Goal: Information Seeking & Learning: Compare options

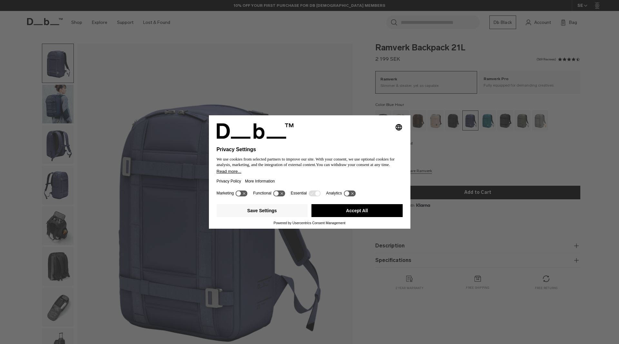
drag, startPoint x: 369, startPoint y: 209, endPoint x: 345, endPoint y: 189, distance: 30.6
click at [368, 209] on button "Accept All" at bounding box center [357, 210] width 91 height 13
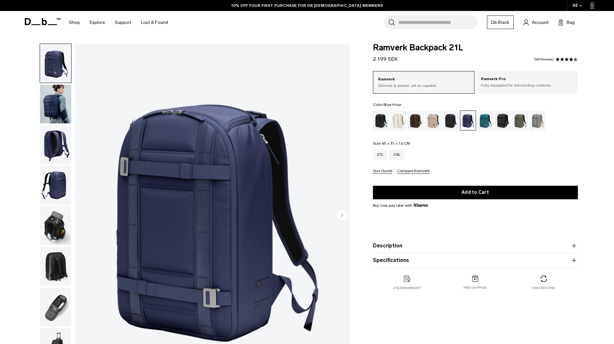
drag, startPoint x: 401, startPoint y: 58, endPoint x: 348, endPoint y: 63, distance: 53.1
click at [348, 63] on div "Gallery 3D Details Dimensions 01 / 08" at bounding box center [307, 217] width 581 height 347
click at [313, 96] on img "1 / 8" at bounding box center [212, 216] width 275 height 344
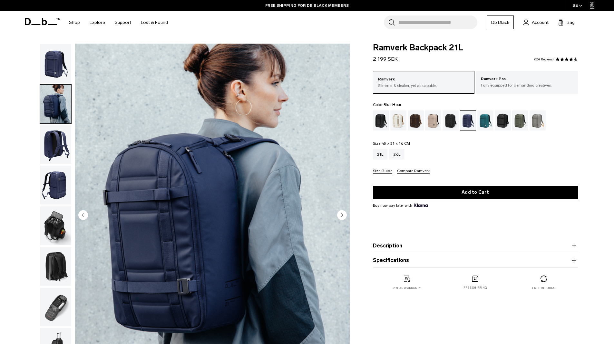
click at [424, 145] on fieldset "Size: 45 x 31 x 16 CM Out of stock 21L 26L Size Guide Compare Ramverk" at bounding box center [475, 157] width 205 height 32
click at [399, 155] on div "26L" at bounding box center [397, 154] width 15 height 10
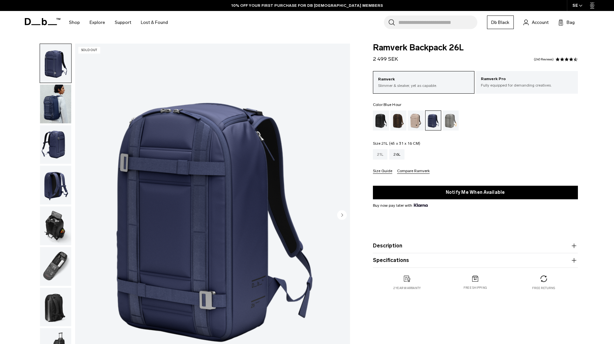
click at [382, 152] on div "21L" at bounding box center [380, 154] width 15 height 10
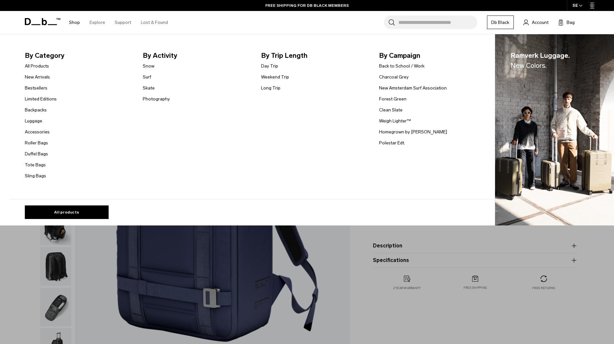
click at [72, 22] on link "Shop" at bounding box center [74, 22] width 11 height 23
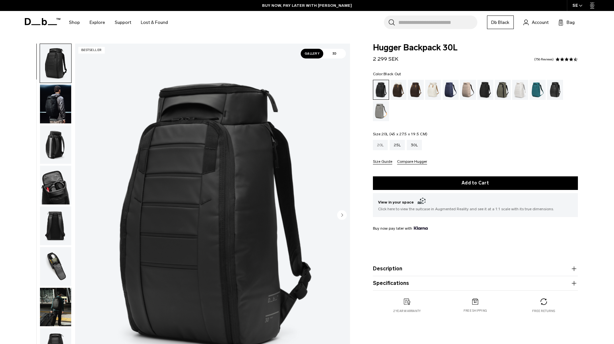
click at [384, 145] on div "20L" at bounding box center [380, 145] width 15 height 10
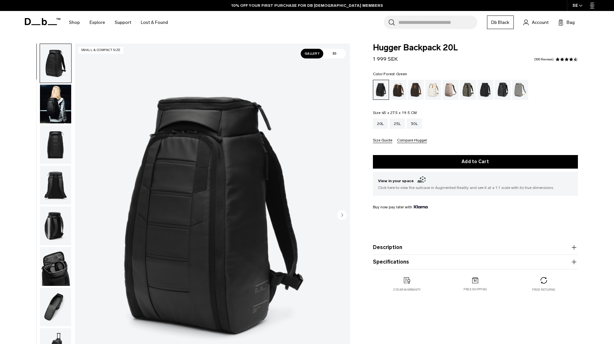
click at [466, 90] on div "Forest Green" at bounding box center [468, 90] width 16 height 20
